Goal: Find specific page/section: Find specific page/section

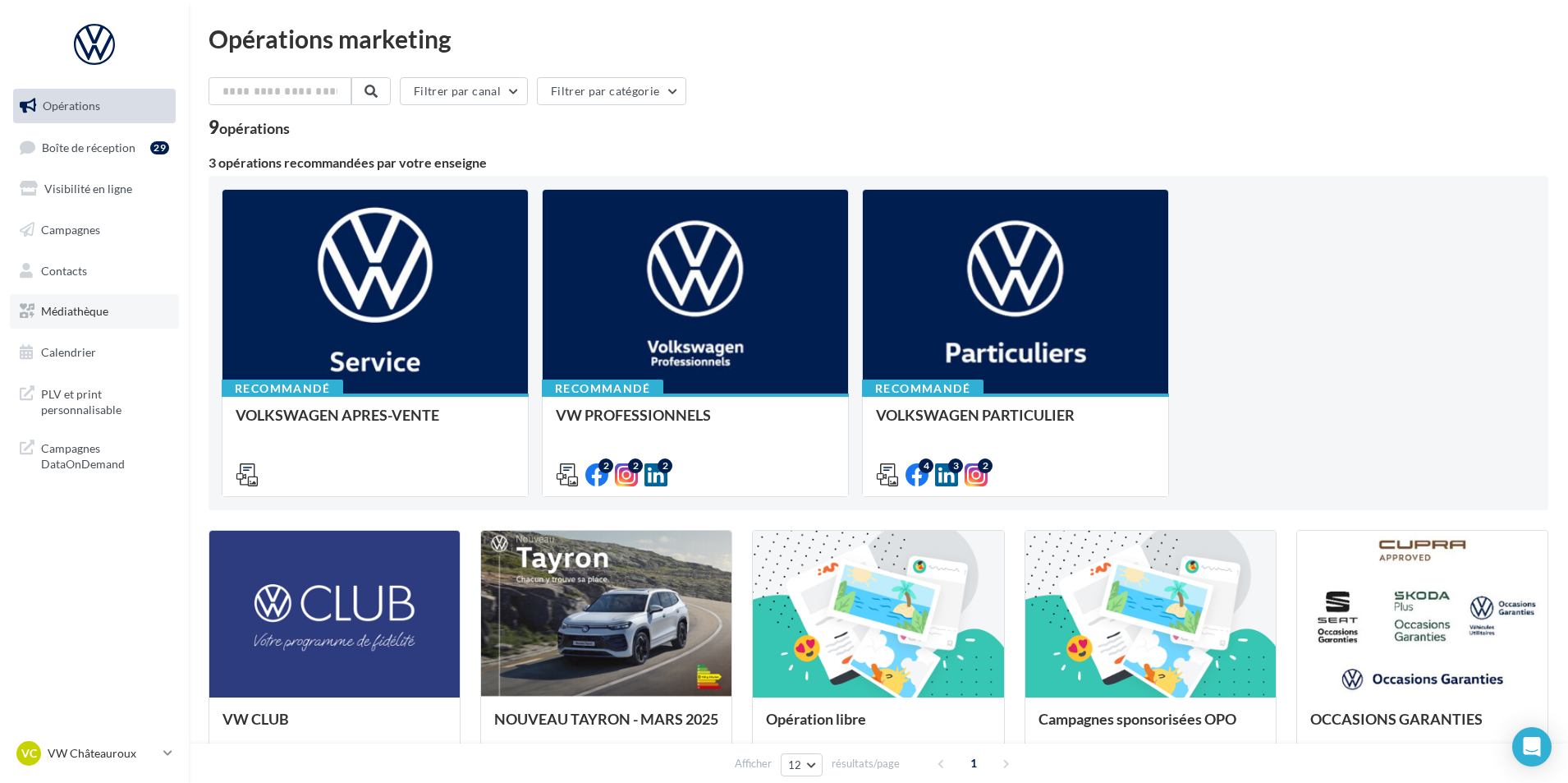
click at [109, 317] on link "Médiathèque" at bounding box center [95, 311] width 169 height 34
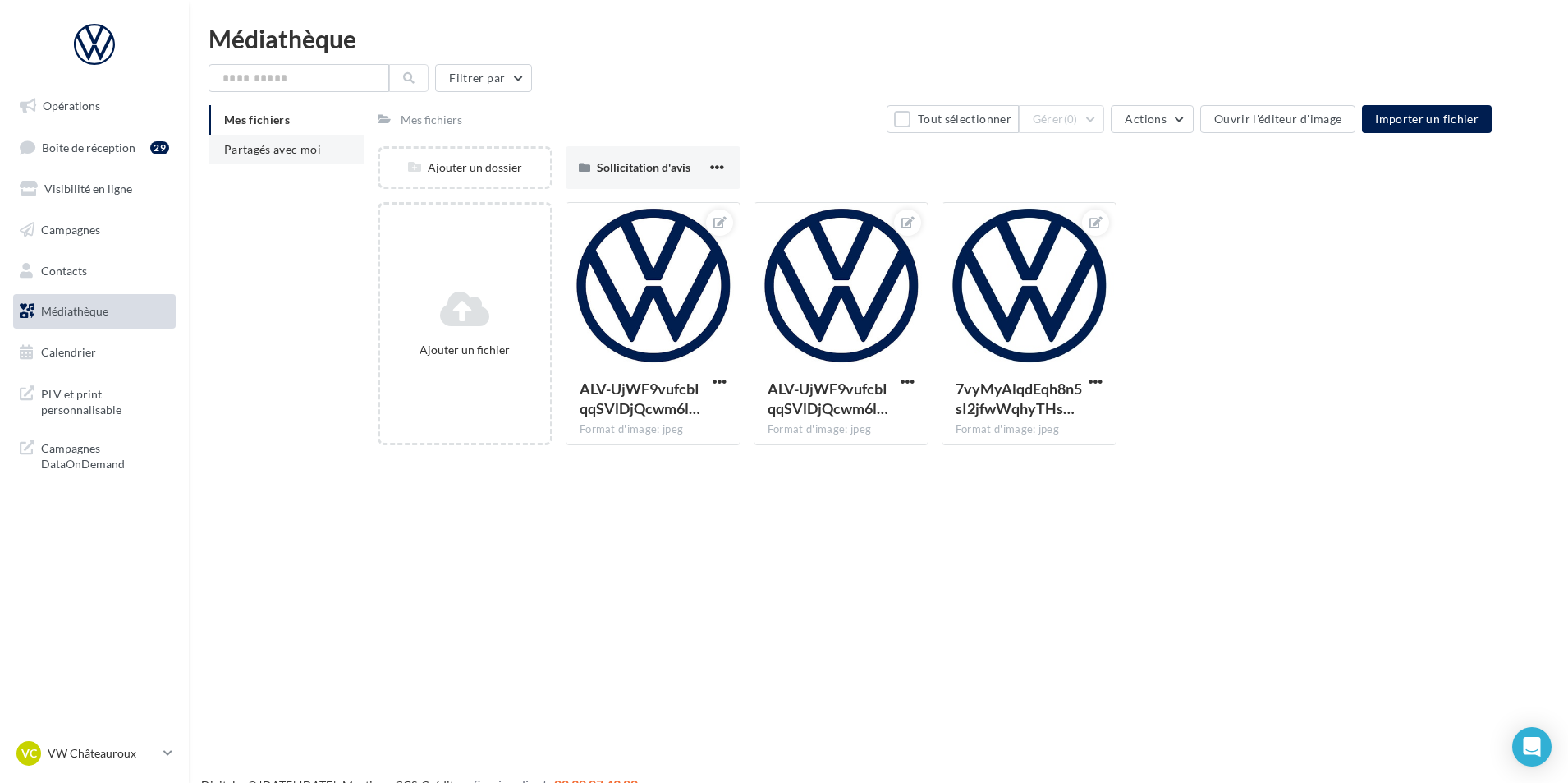
click at [289, 156] on li "Partagés avec moi" at bounding box center [287, 150] width 156 height 30
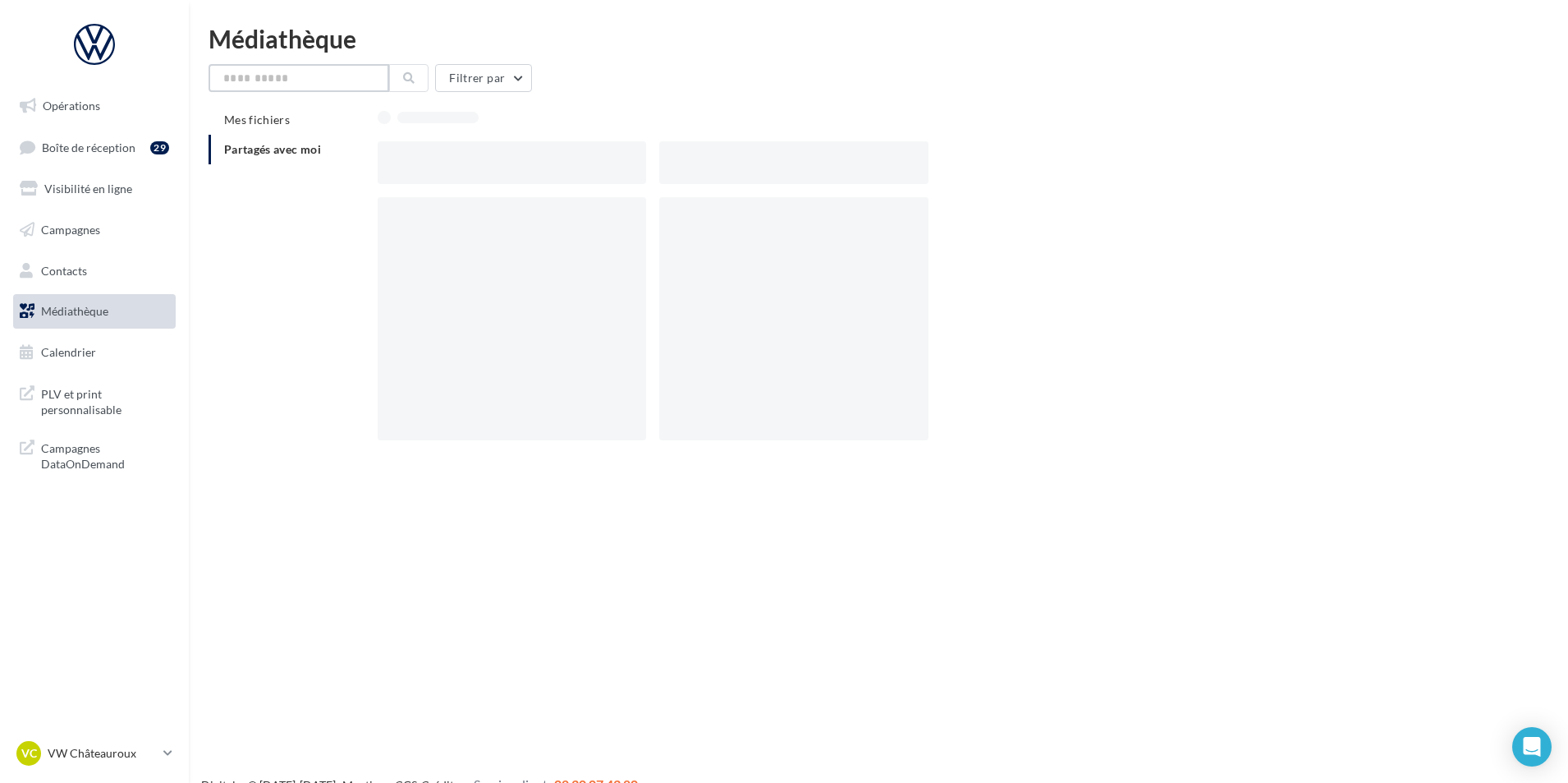
click at [283, 83] on input "text" at bounding box center [299, 78] width 181 height 28
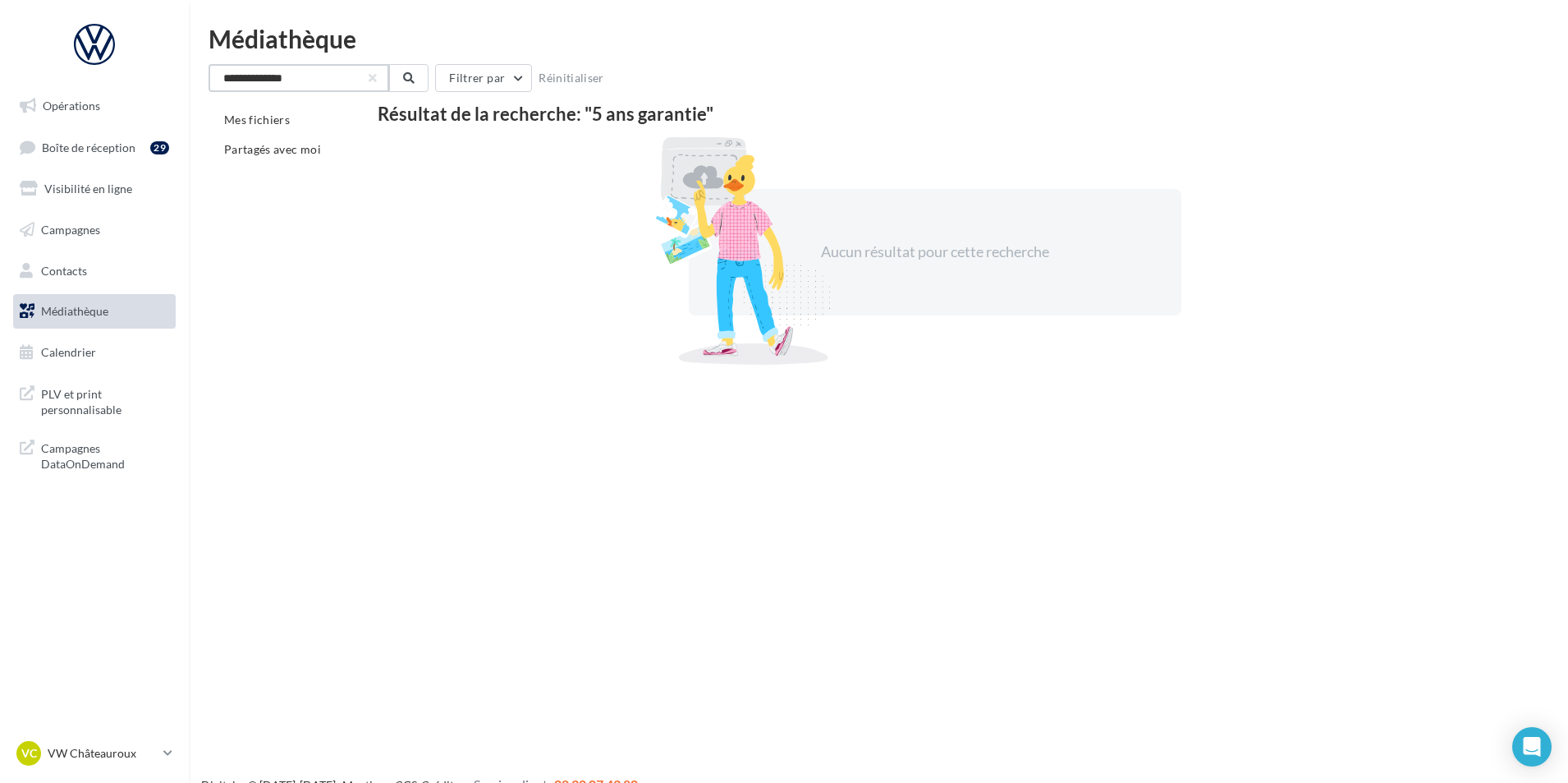
drag, startPoint x: 254, startPoint y: 80, endPoint x: 193, endPoint y: 82, distance: 61.0
click at [193, 82] on div "**********" at bounding box center [878, 196] width 1379 height 342
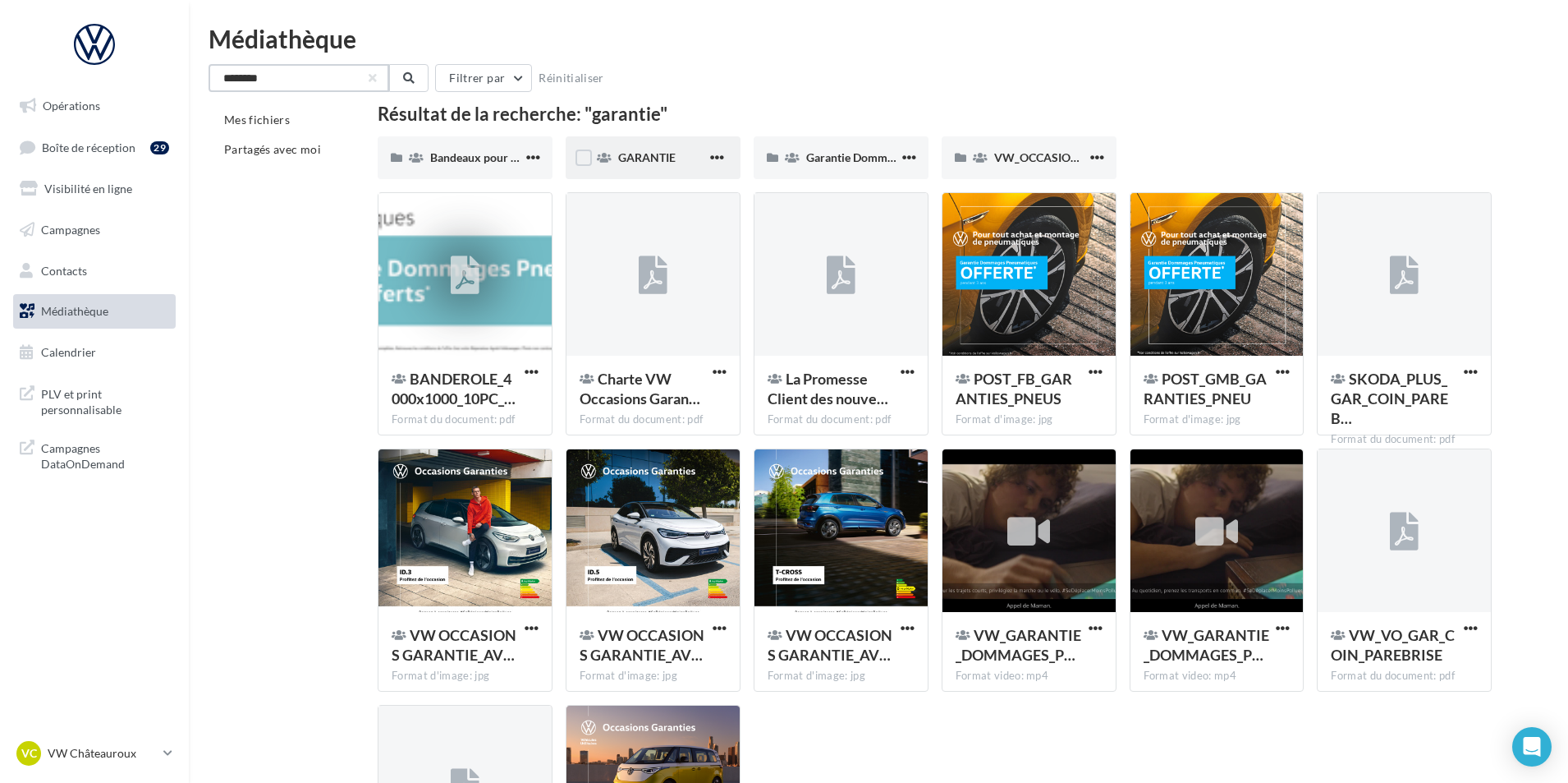
type input "********"
click at [691, 158] on div "GARANTIE" at bounding box center [662, 158] width 88 height 17
click at [495, 160] on span "Bandeaux pour véhicules en ligne" at bounding box center [515, 156] width 170 height 14
click at [866, 155] on span "Garantie Dommages Pneumatiques" at bounding box center [896, 156] width 179 height 14
click at [108, 750] on p "VW Châteauroux" at bounding box center [101, 753] width 109 height 17
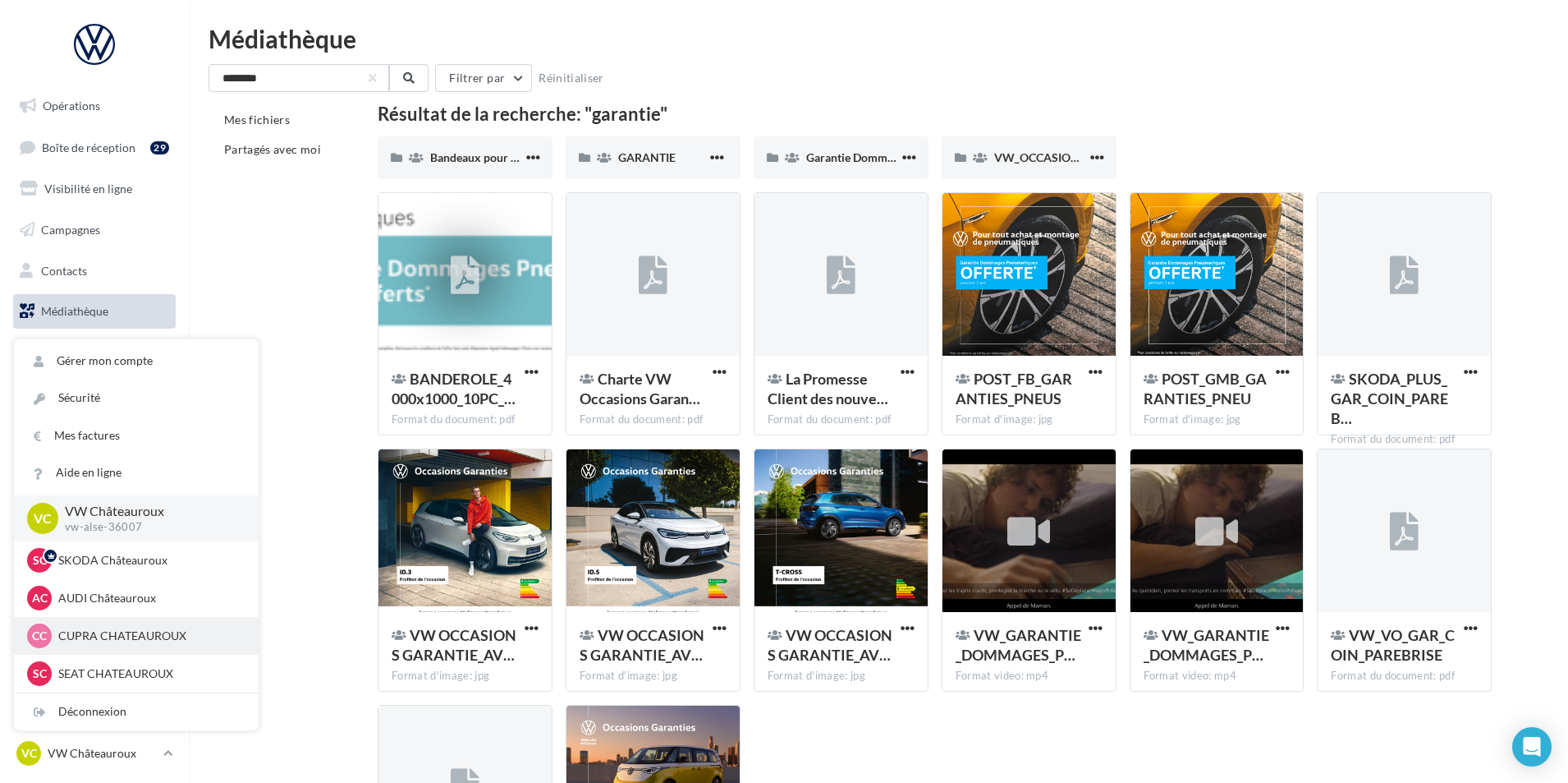
scroll to position [114, 0]
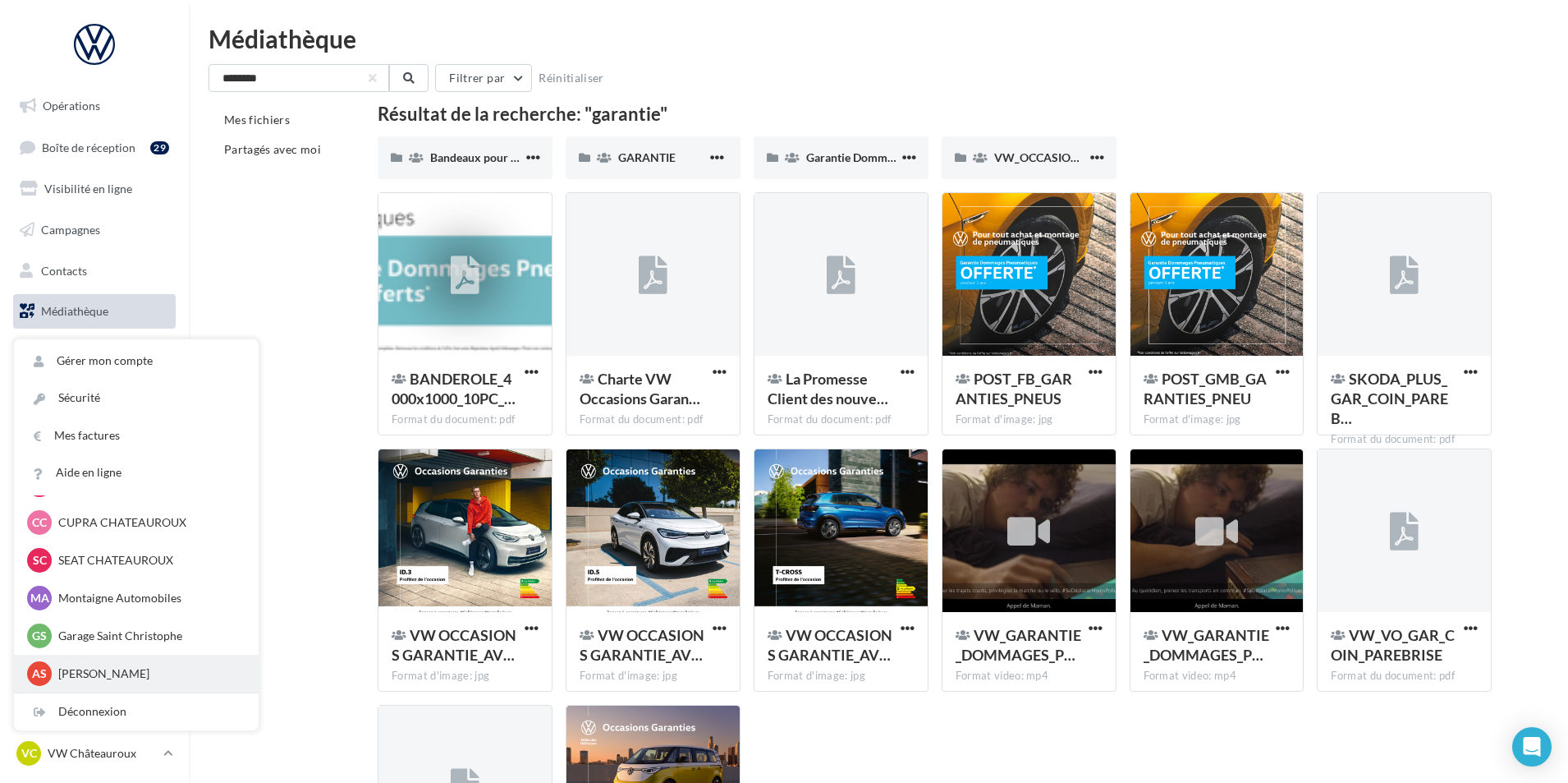
click at [151, 672] on p "[PERSON_NAME]" at bounding box center [149, 674] width 181 height 17
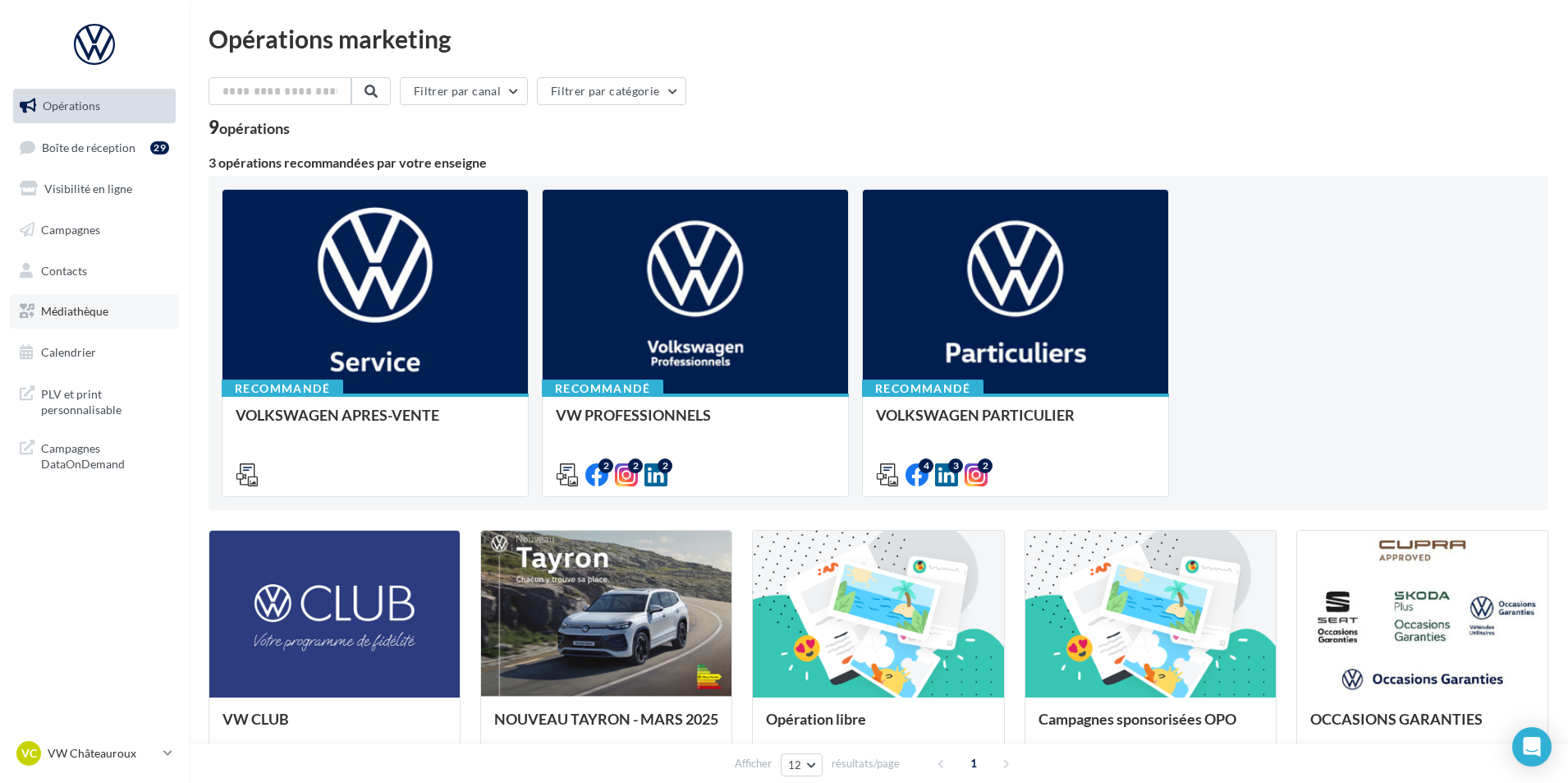
click at [87, 310] on span "Médiathèque" at bounding box center [74, 310] width 67 height 14
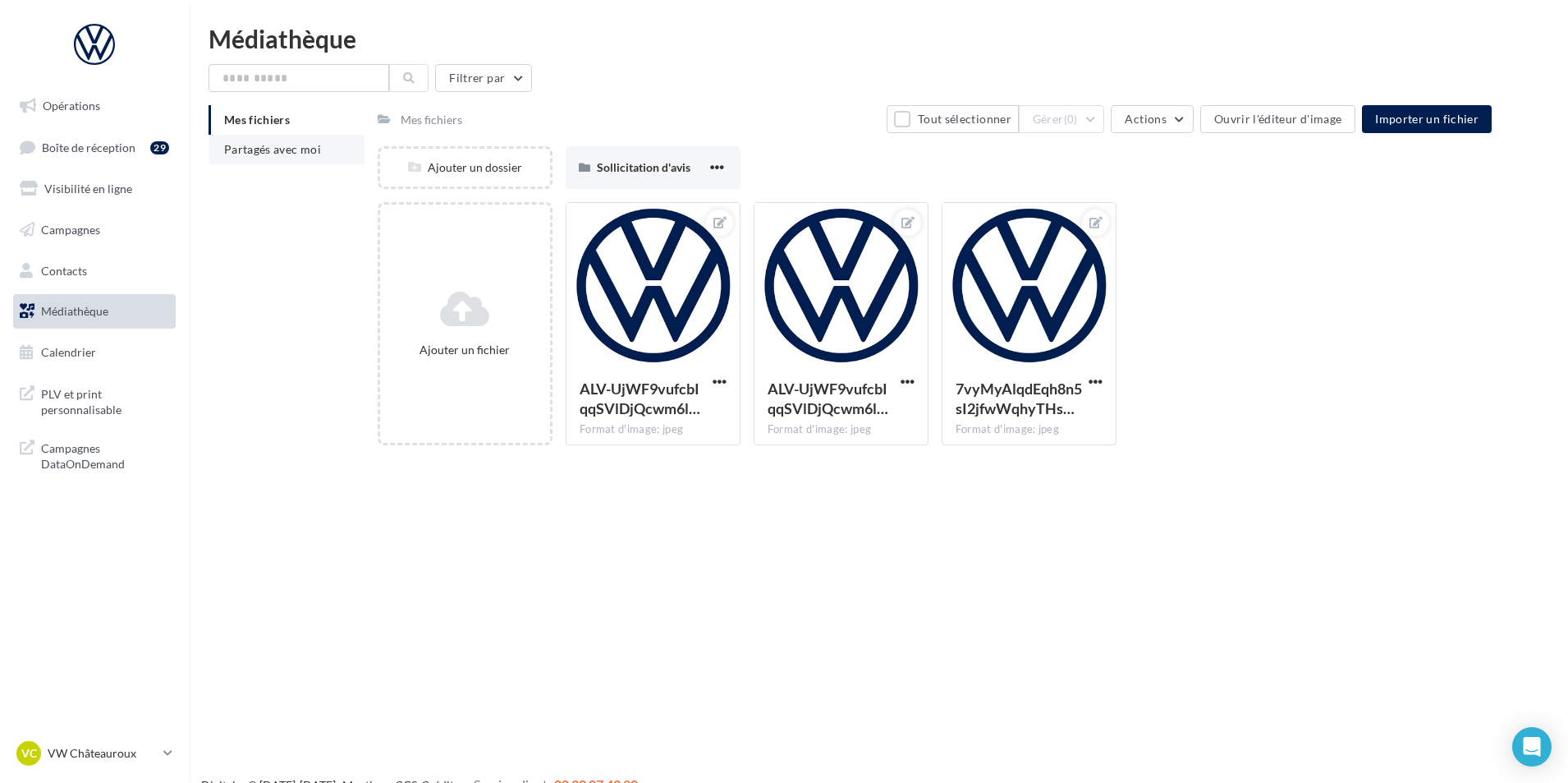
click at [297, 155] on span "Partagés avec moi" at bounding box center [273, 149] width 97 height 14
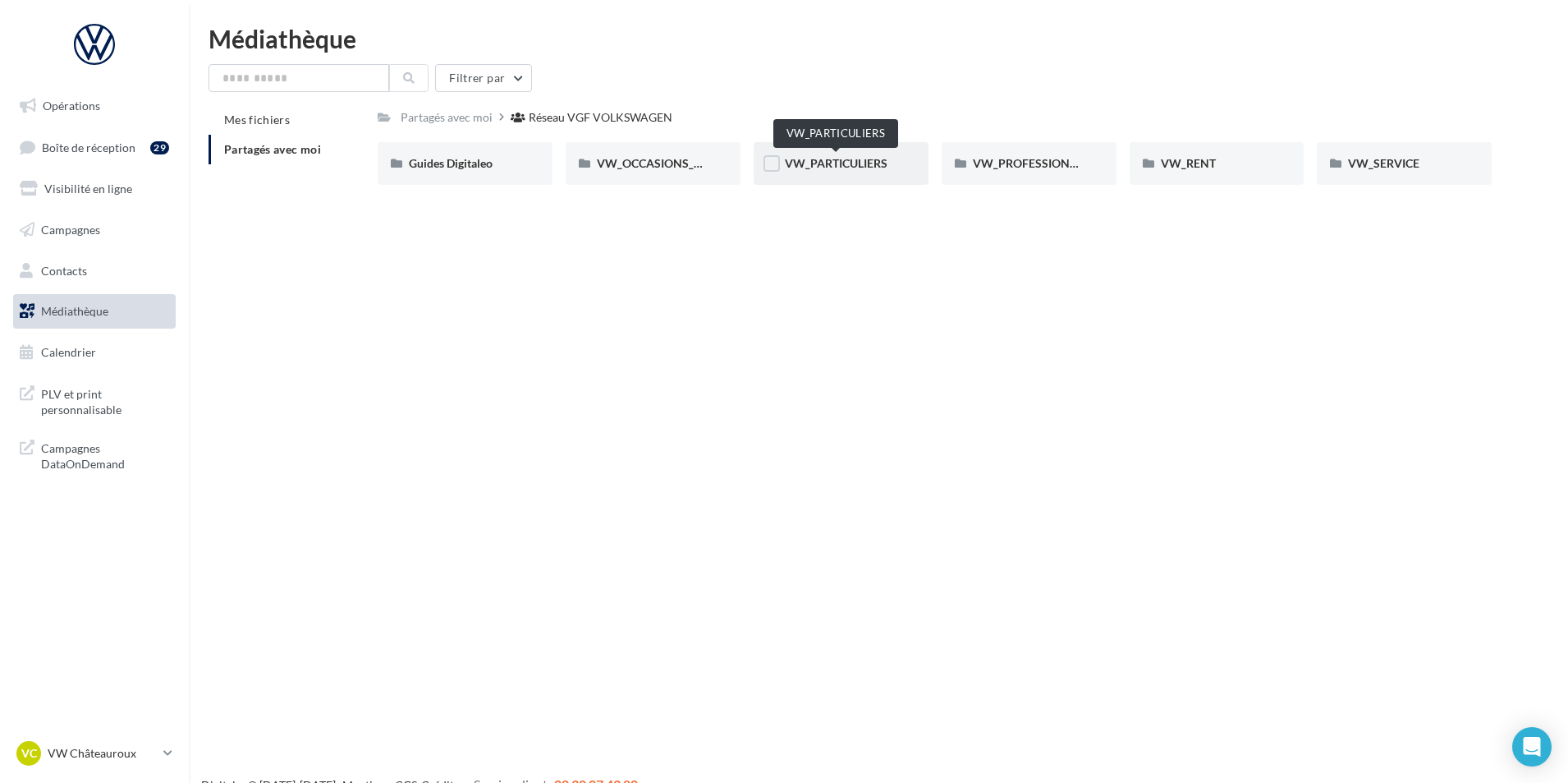
click at [818, 160] on span "VW_PARTICULIERS" at bounding box center [837, 163] width 102 height 14
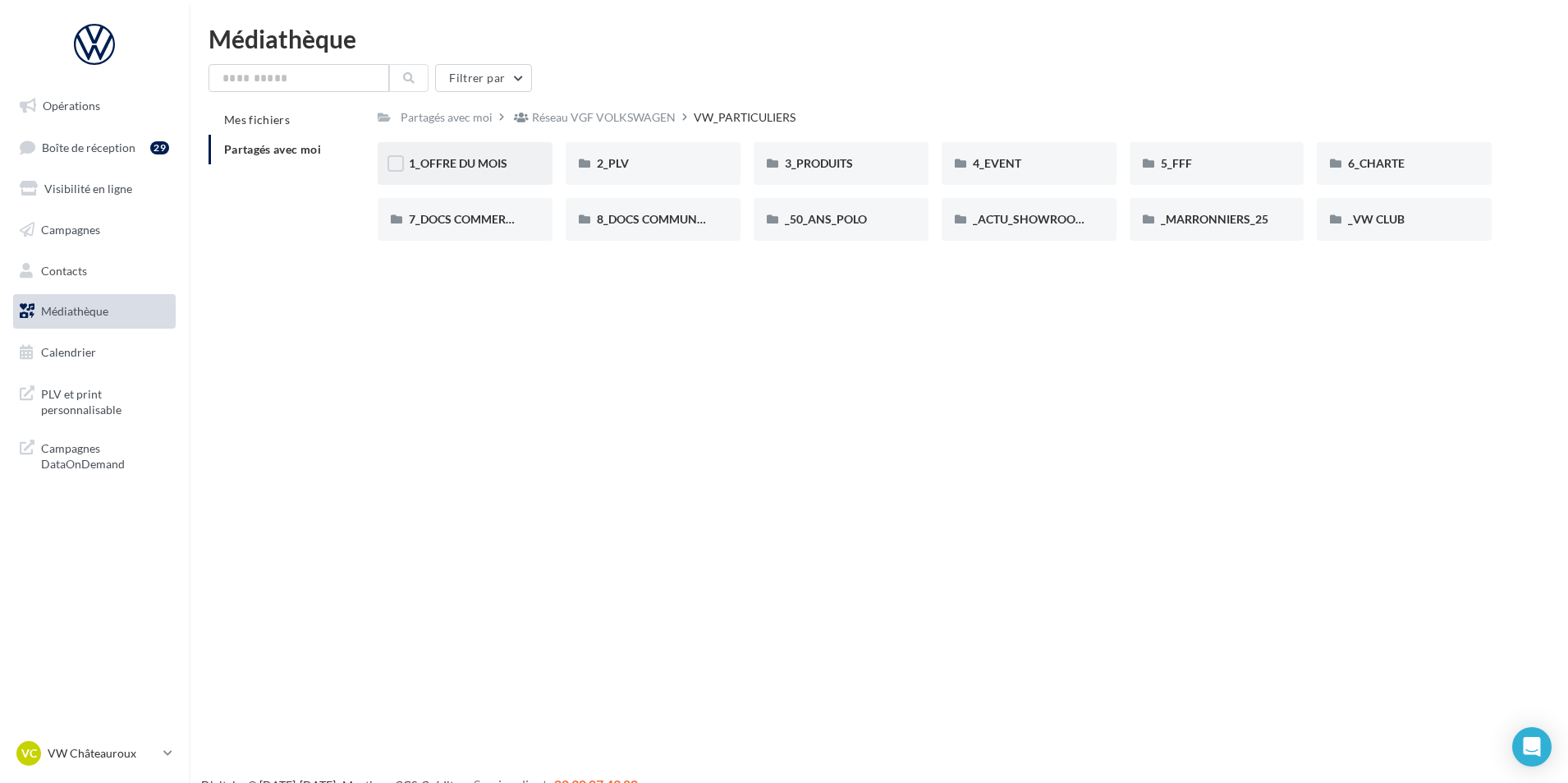
drag, startPoint x: 520, startPoint y: 157, endPoint x: 519, endPoint y: 196, distance: 39.0
click at [520, 158] on div "1_OFFRE DU MOIS" at bounding box center [464, 164] width 113 height 17
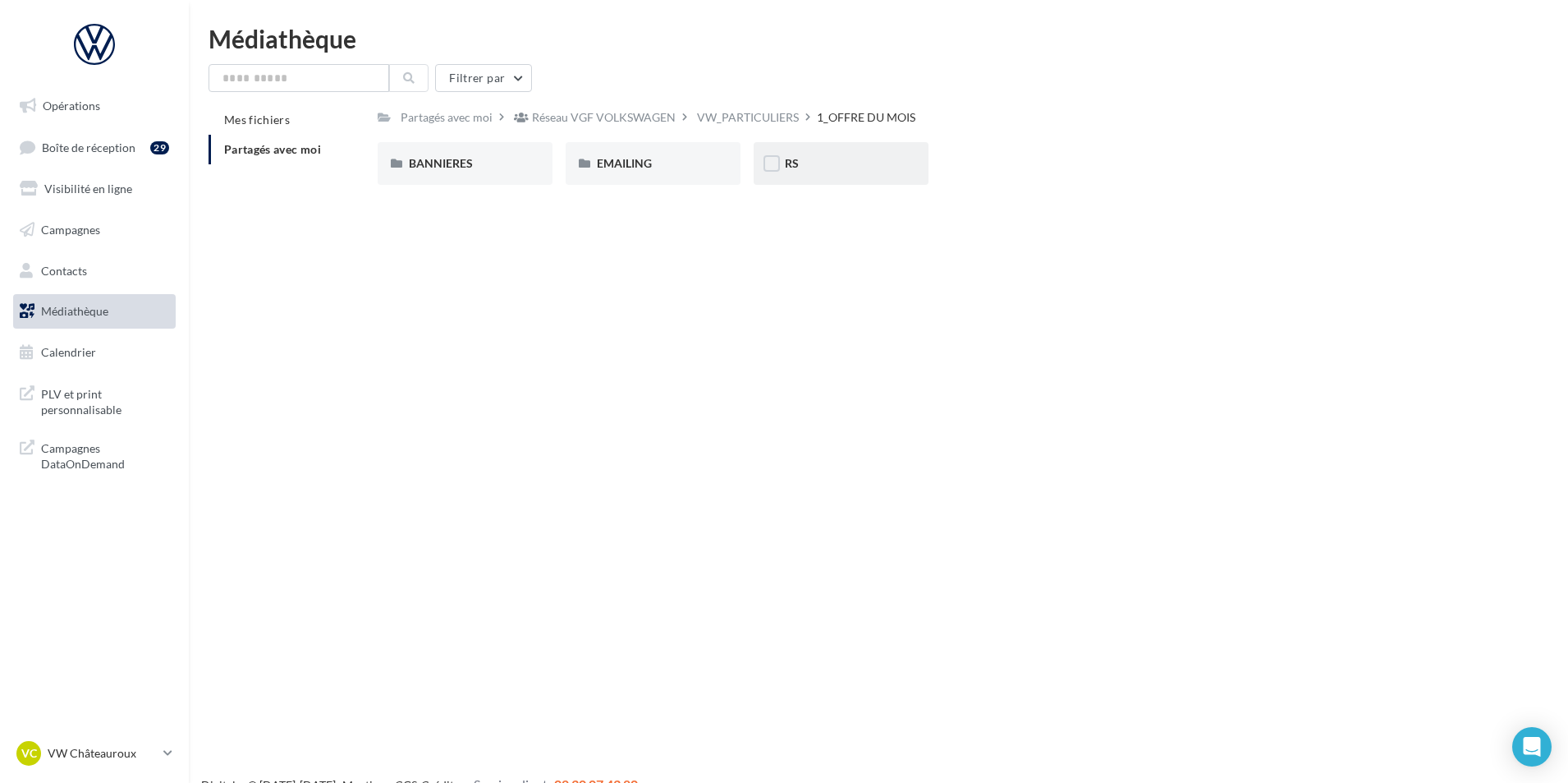
click at [855, 151] on div "RS" at bounding box center [841, 164] width 175 height 43
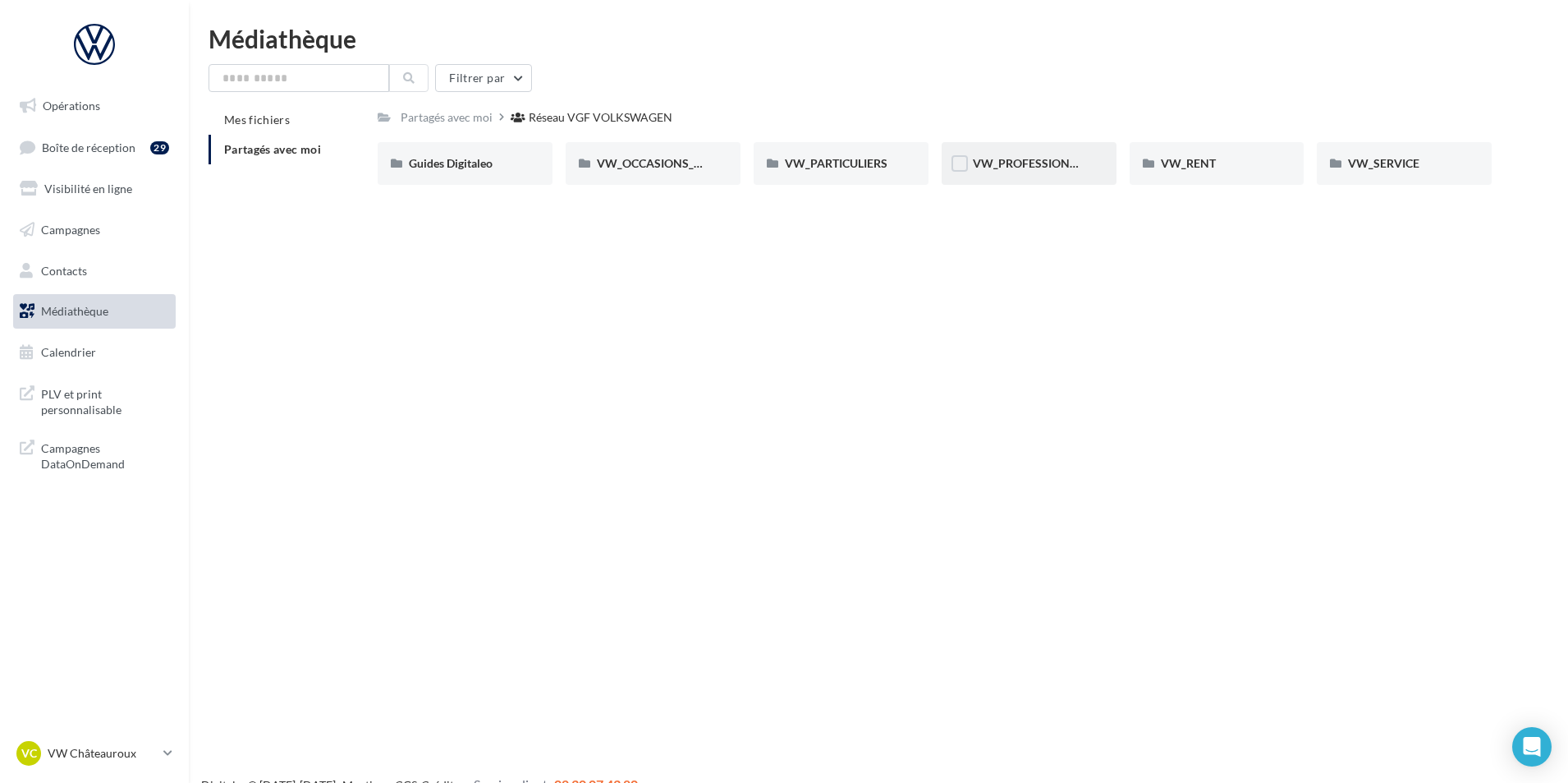
click at [1003, 169] on span "VW_PROFESSIONNELS" at bounding box center [1036, 163] width 125 height 14
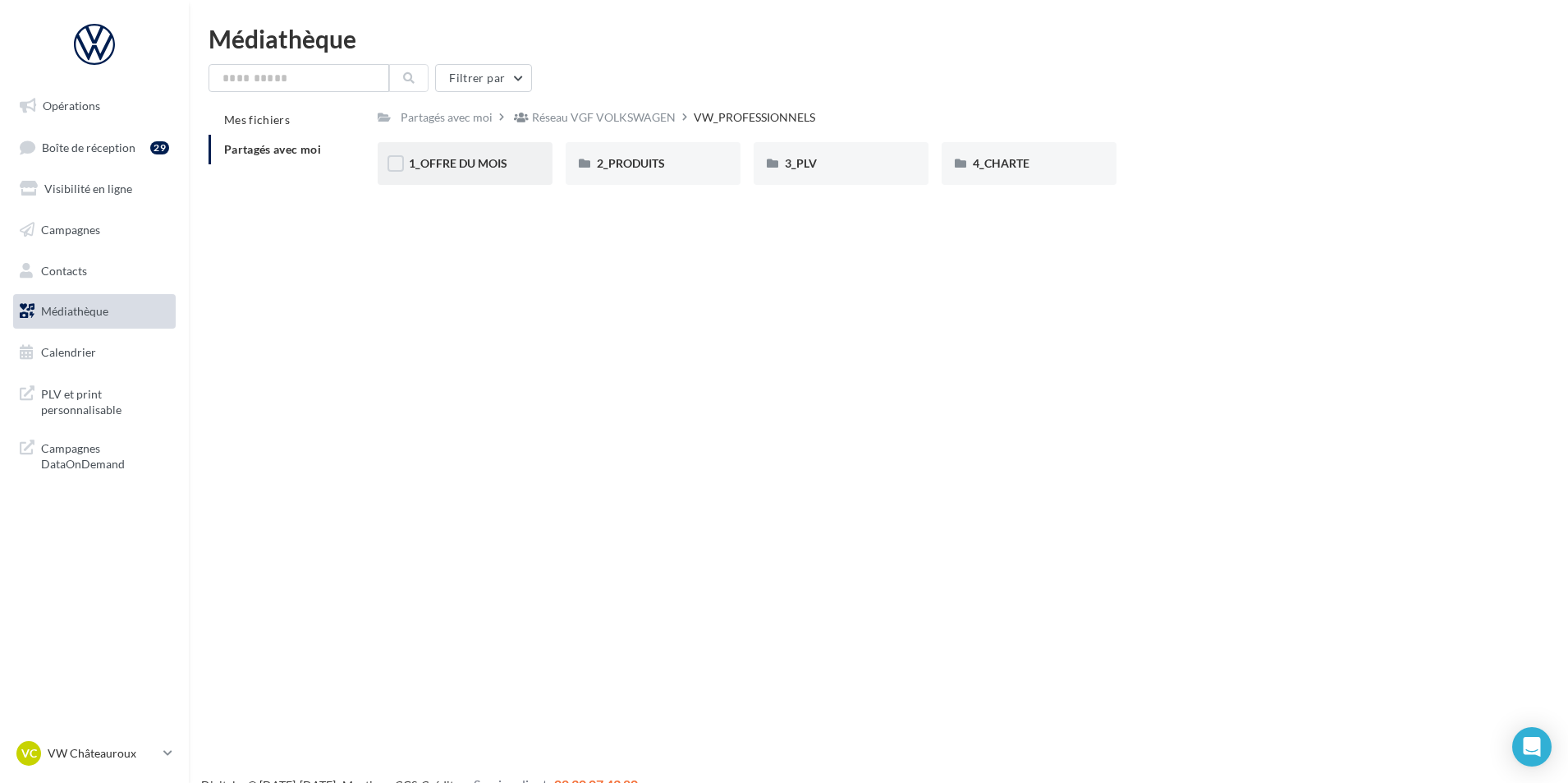
click at [508, 171] on div "1_OFFRE DU MOIS" at bounding box center [464, 164] width 113 height 17
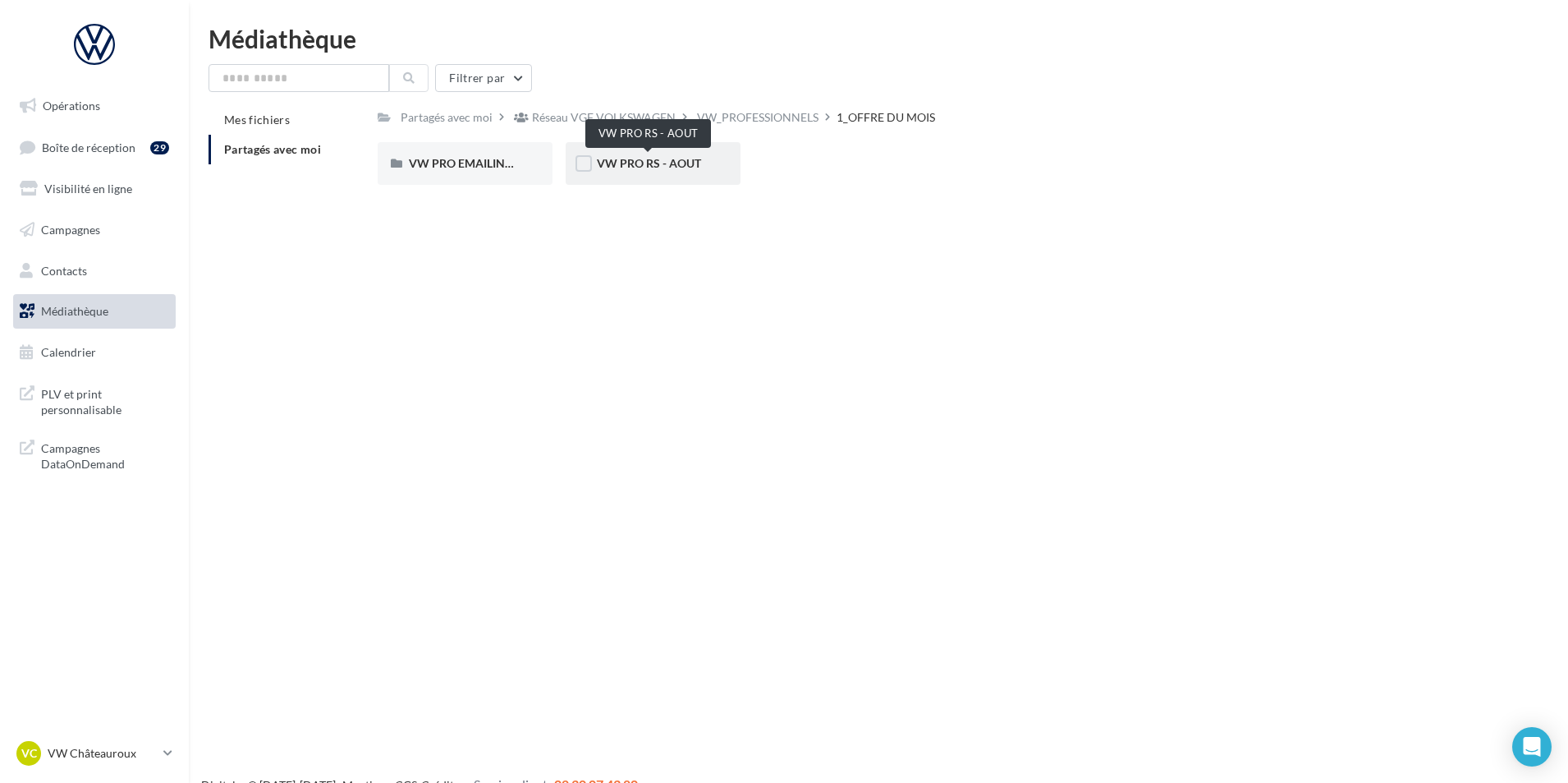
click at [681, 168] on span "VW PRO RS - AOUT" at bounding box center [650, 163] width 104 height 14
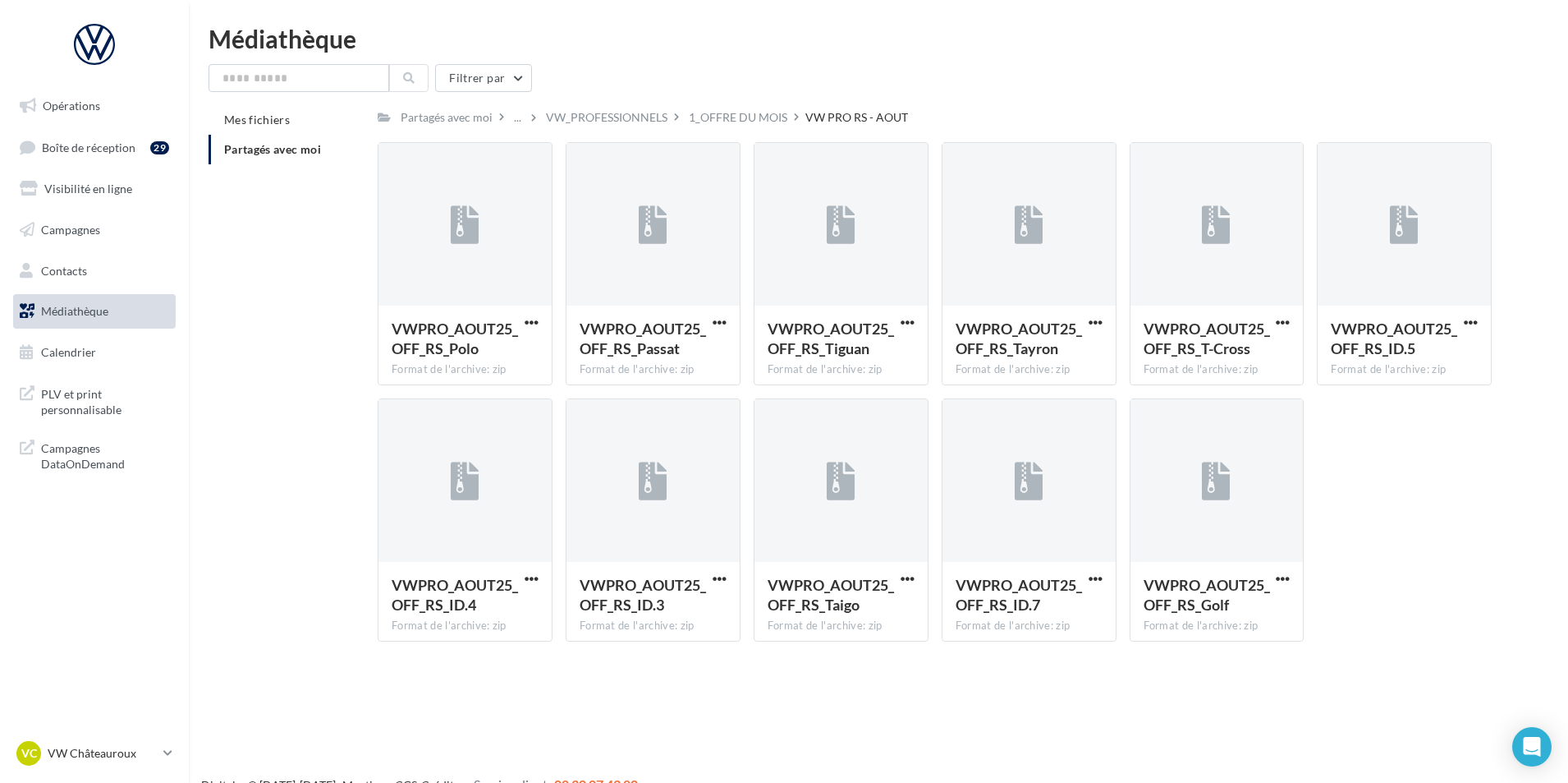
click at [268, 150] on span "Partagés avec moi" at bounding box center [273, 149] width 97 height 14
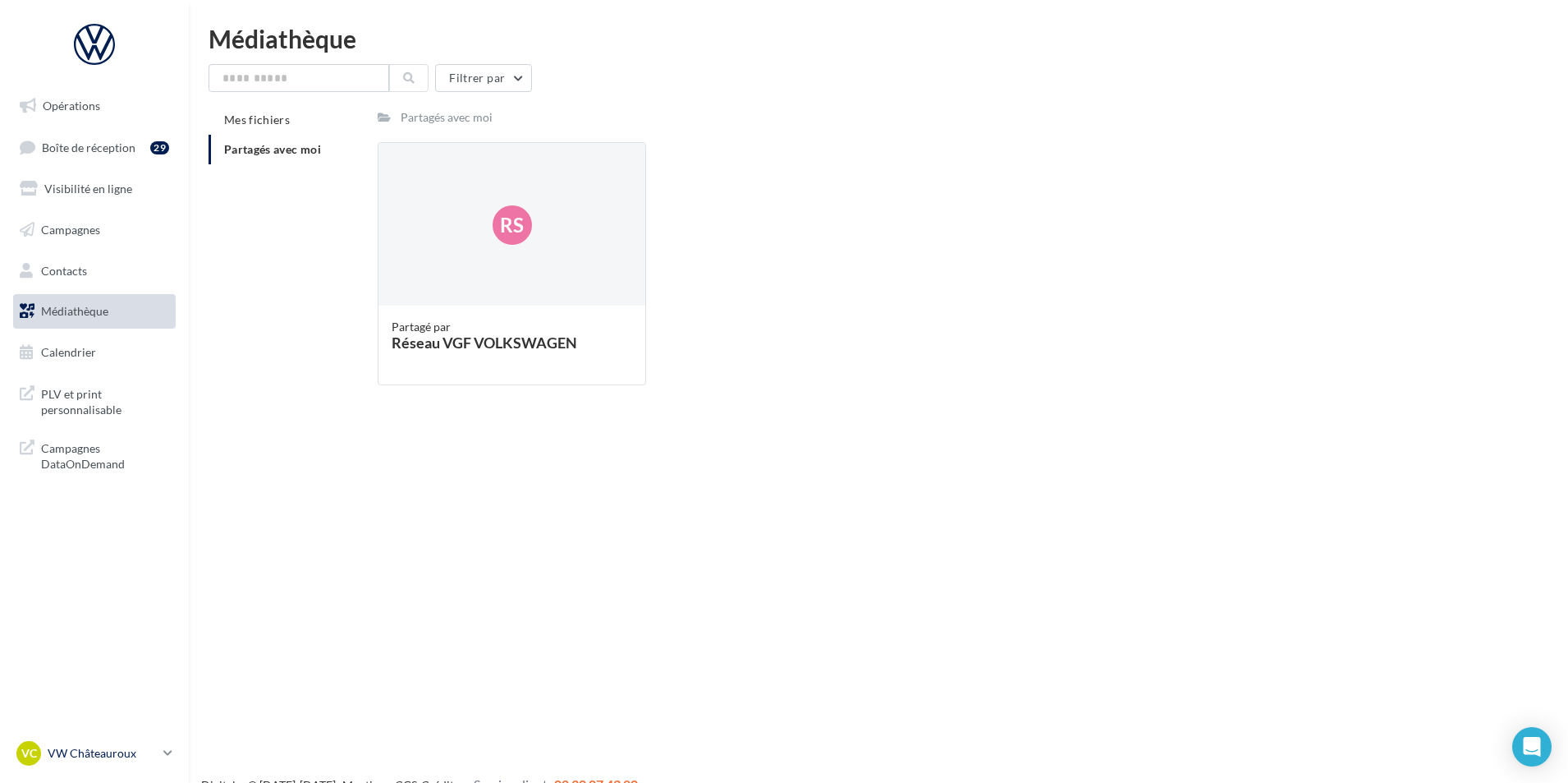
click at [99, 749] on p "VW Châteauroux" at bounding box center [101, 753] width 109 height 17
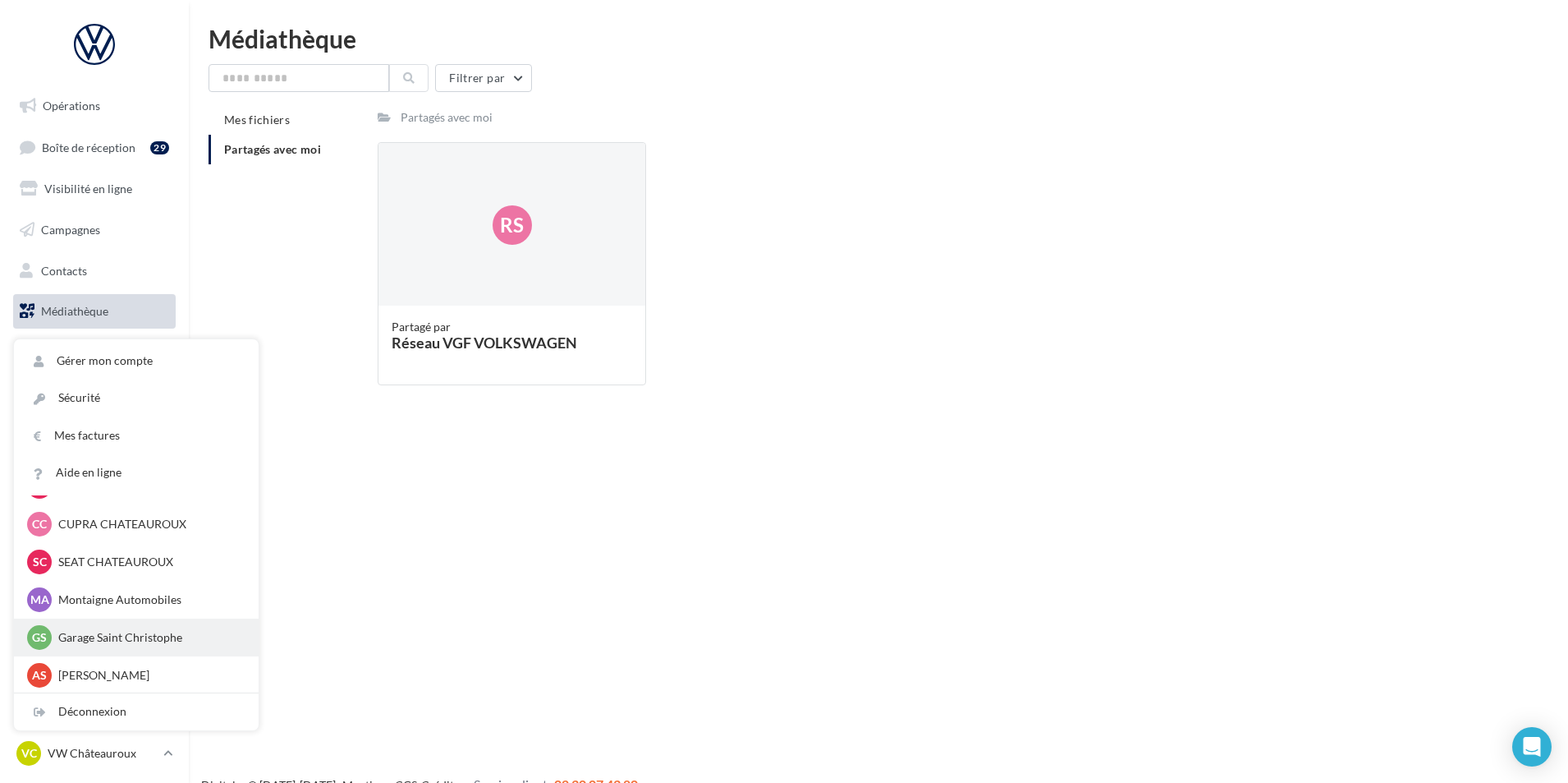
scroll to position [114, 0]
click at [144, 665] on div "AS Alice SENESTRARO wwvu-alse-36007" at bounding box center [136, 673] width 219 height 24
